Goal: Subscribe to service/newsletter

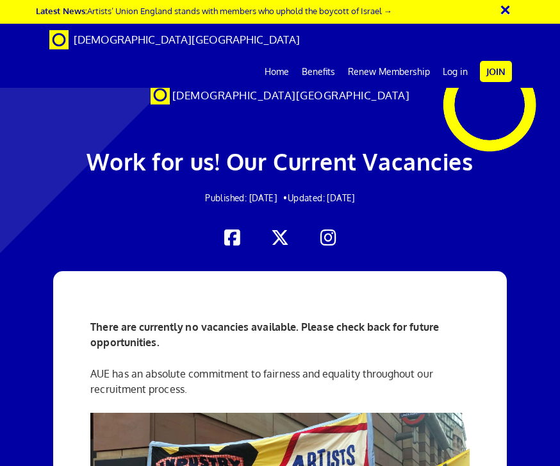
click at [126, 37] on span "[DEMOGRAPHIC_DATA][GEOGRAPHIC_DATA]" at bounding box center [187, 39] width 226 height 13
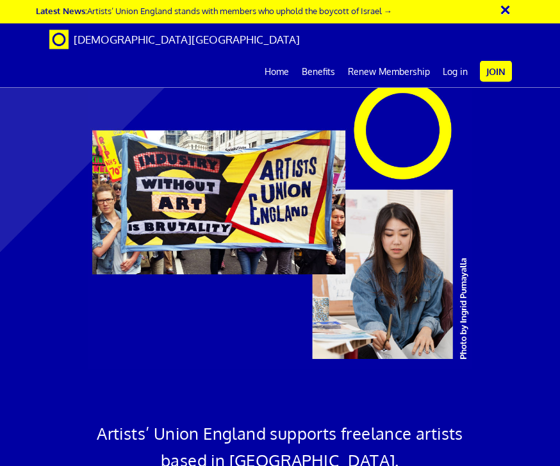
scroll to position [3320, 0]
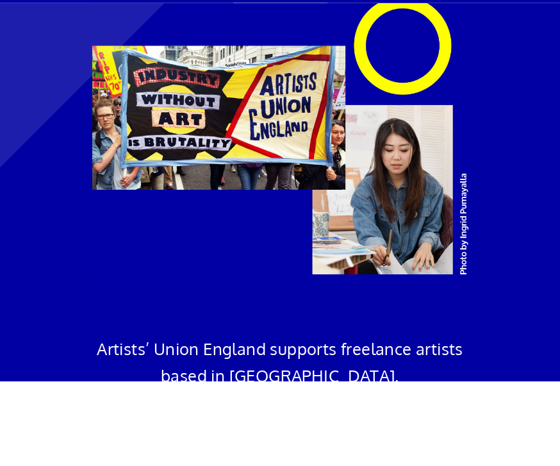
type input "[PERSON_NAME]"
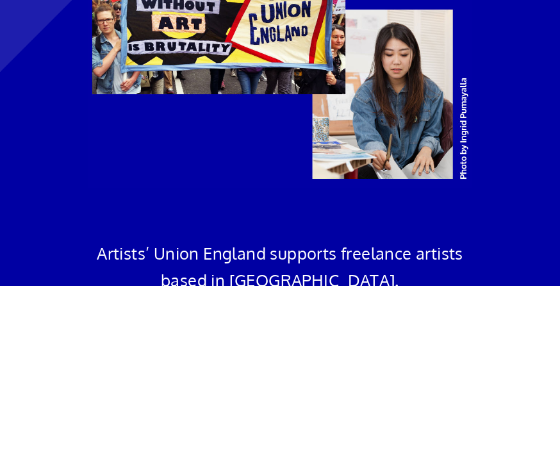
type input "[EMAIL_ADDRESS][DOMAIN_NAME]"
checkbox input "true"
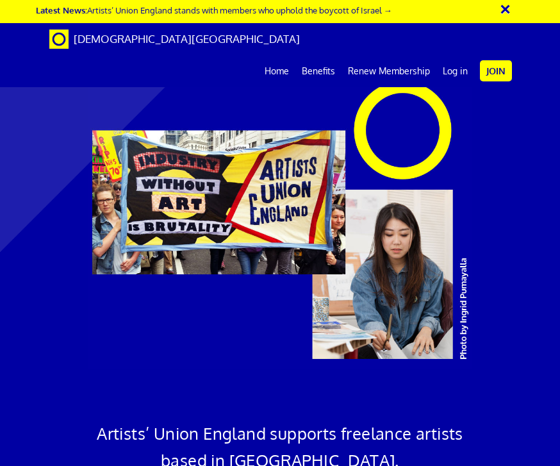
scroll to position [3542, 0]
